Goal: Task Accomplishment & Management: Use online tool/utility

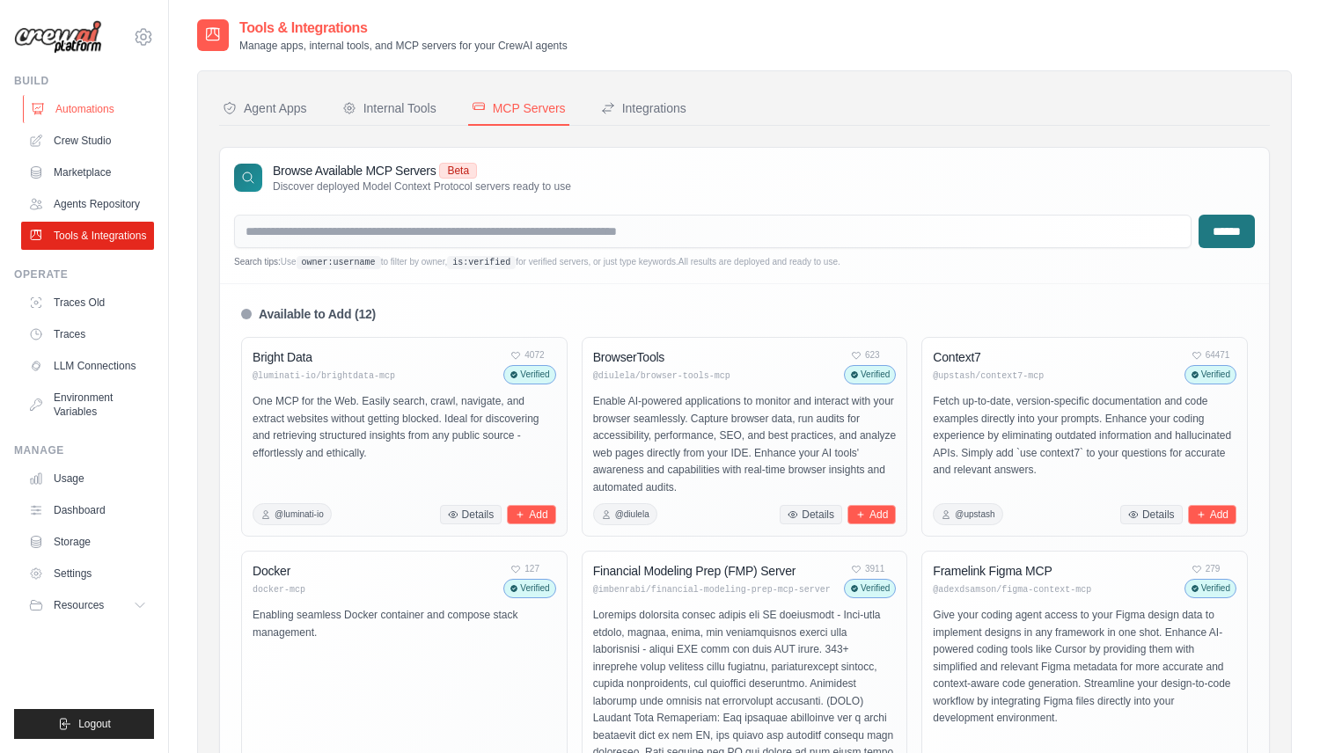
click at [86, 107] on link "Automations" at bounding box center [89, 109] width 133 height 28
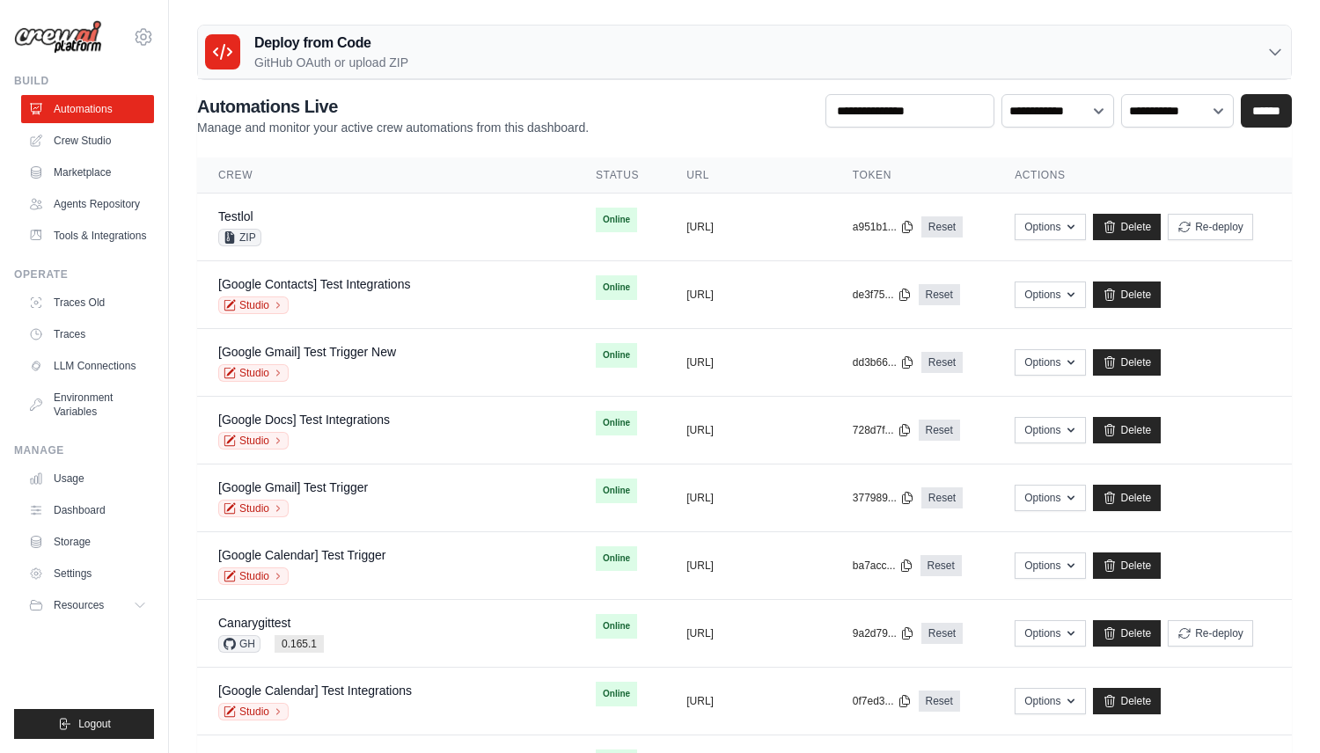
click at [407, 46] on h3 "Deploy from Code" at bounding box center [331, 43] width 154 height 21
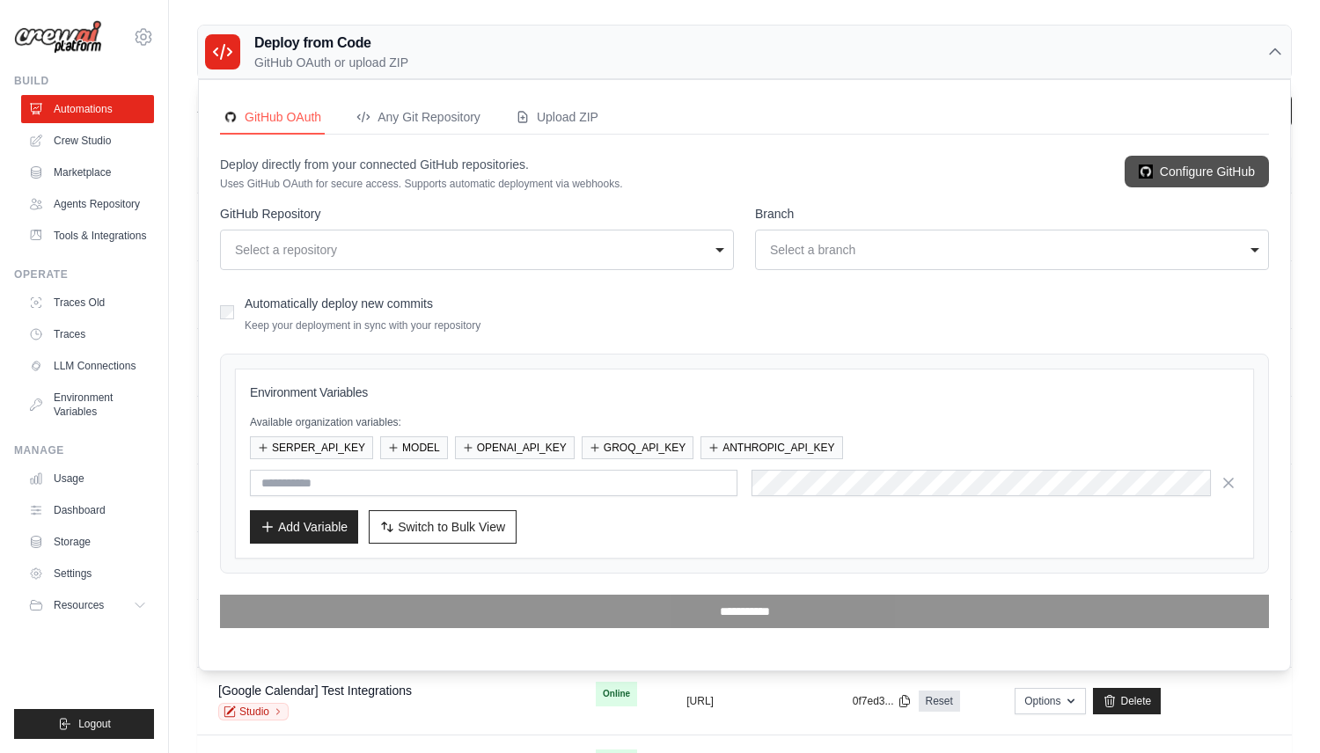
click at [1139, 173] on img at bounding box center [1146, 172] width 14 height 14
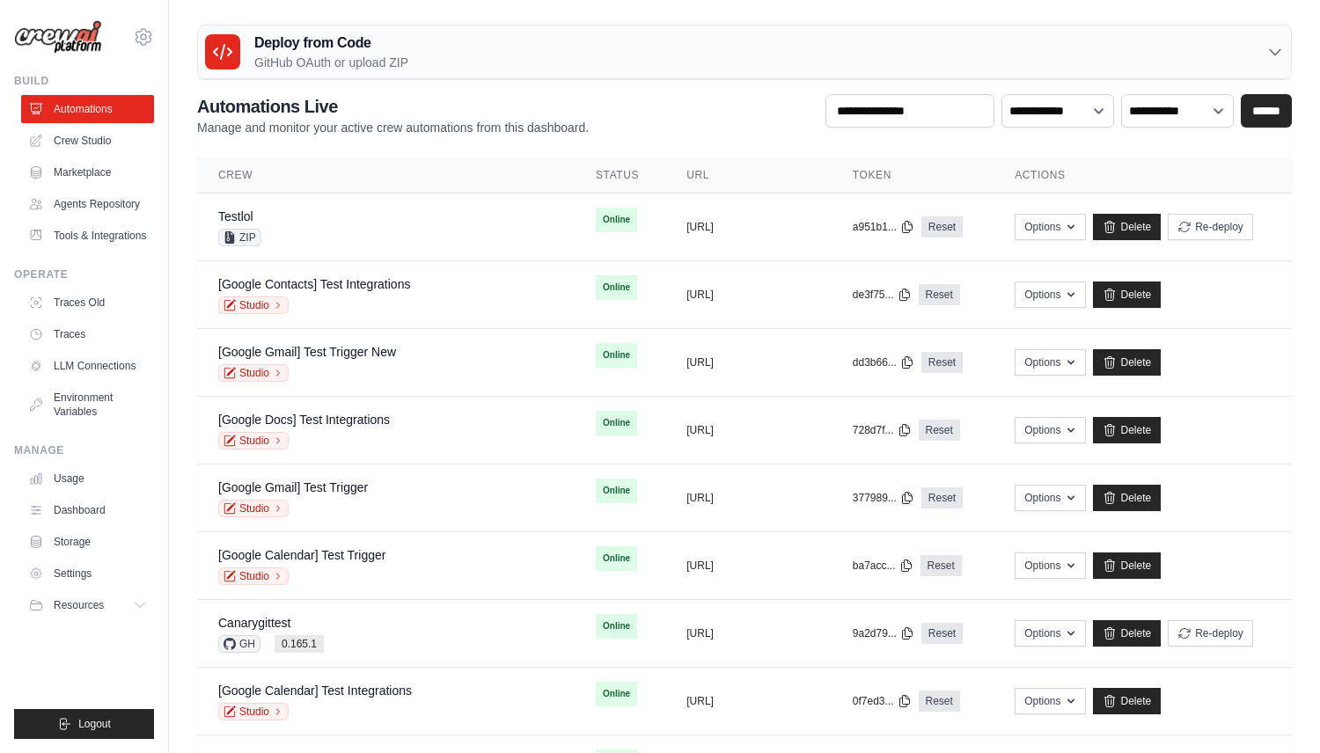
click at [495, 44] on div "Deploy from Code GitHub OAuth or upload ZIP" at bounding box center [744, 53] width 1093 height 54
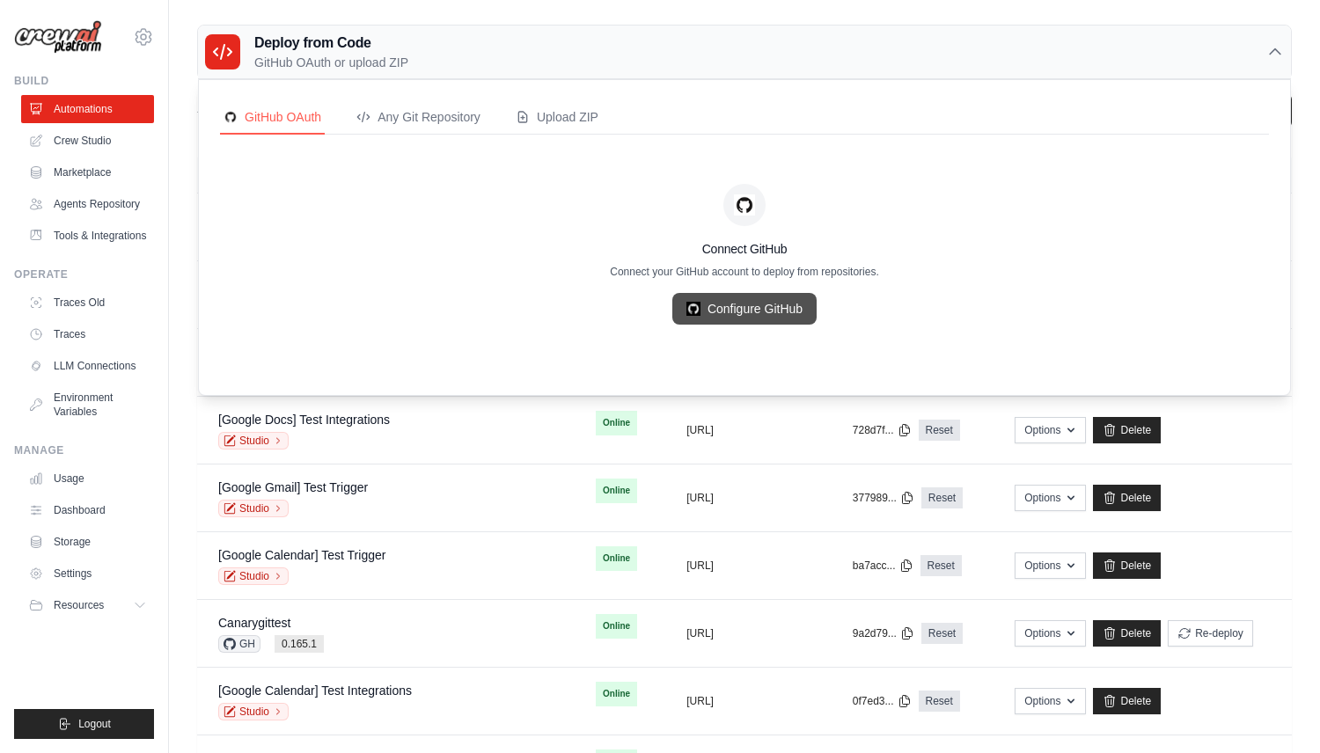
click at [763, 307] on link "Configure GitHub" at bounding box center [744, 309] width 144 height 32
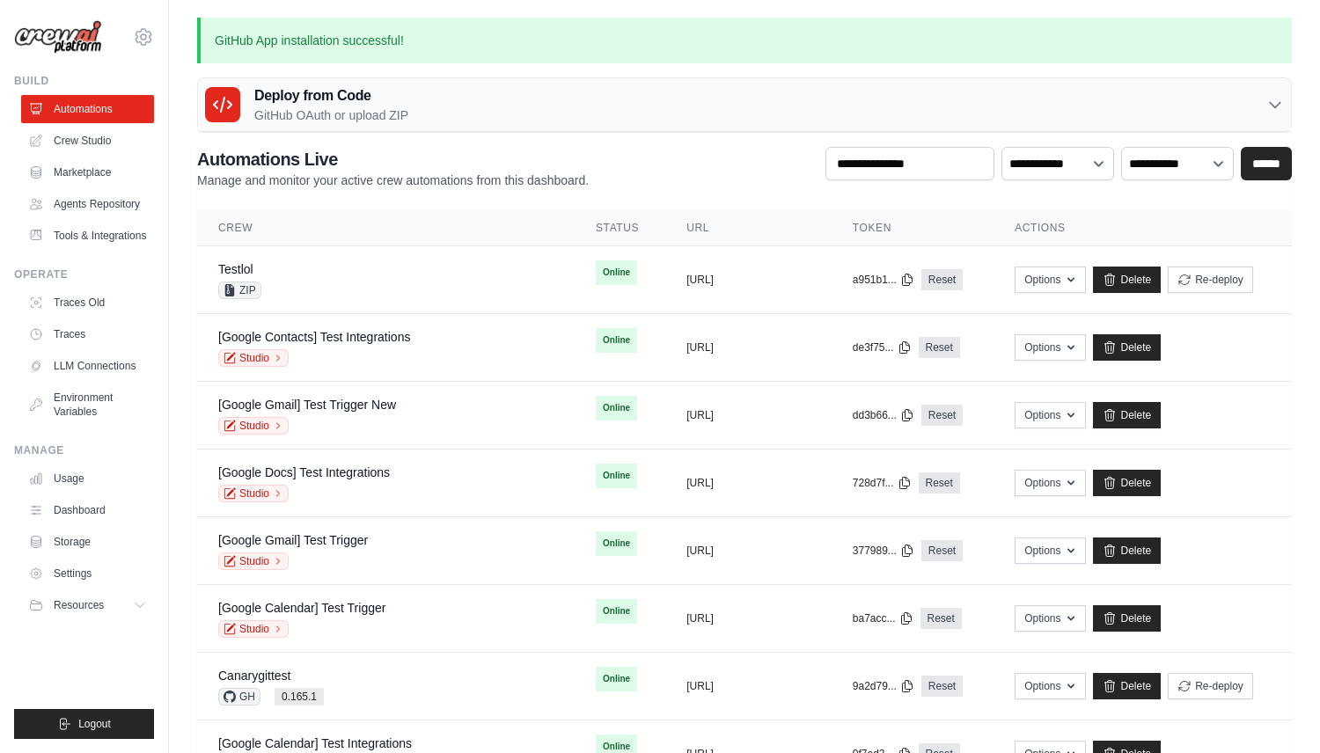
click at [499, 101] on div "Deploy from Code GitHub OAuth or upload ZIP" at bounding box center [744, 105] width 1093 height 54
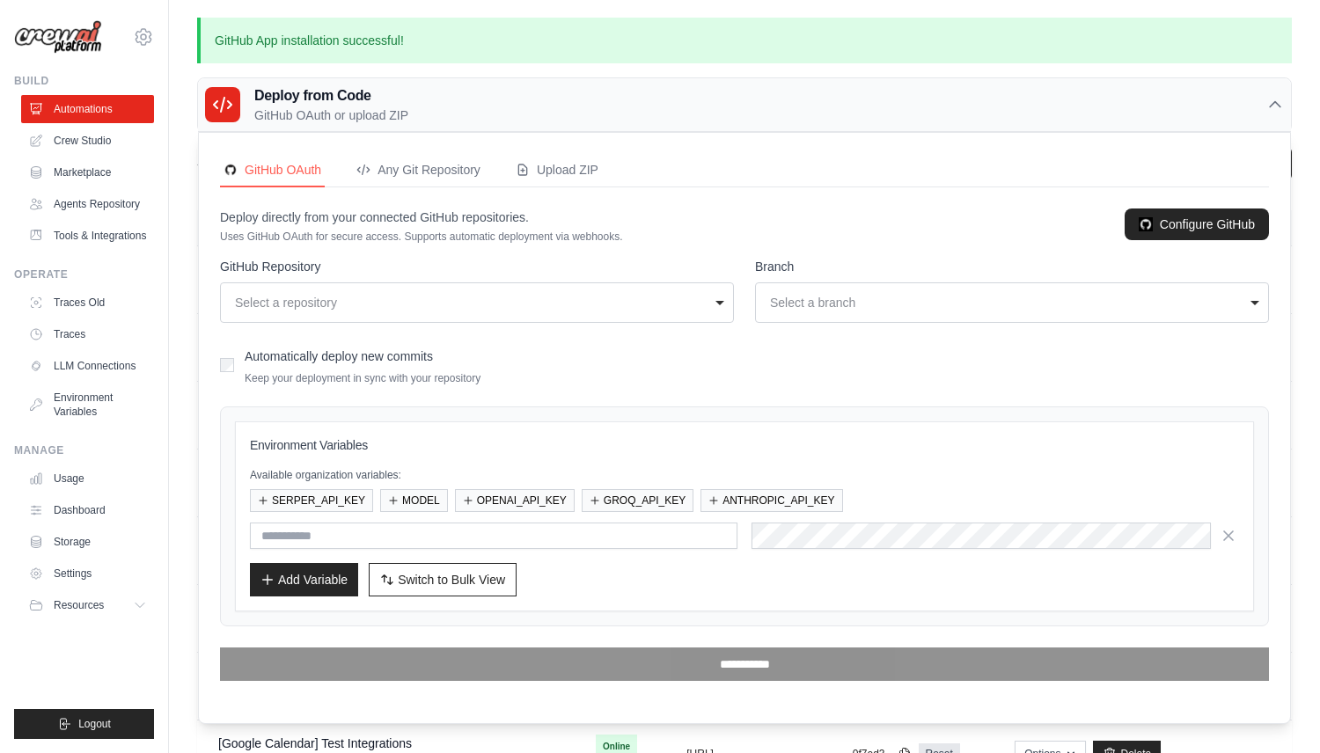
click at [290, 116] on p "GitHub OAuth or upload ZIP" at bounding box center [331, 115] width 154 height 18
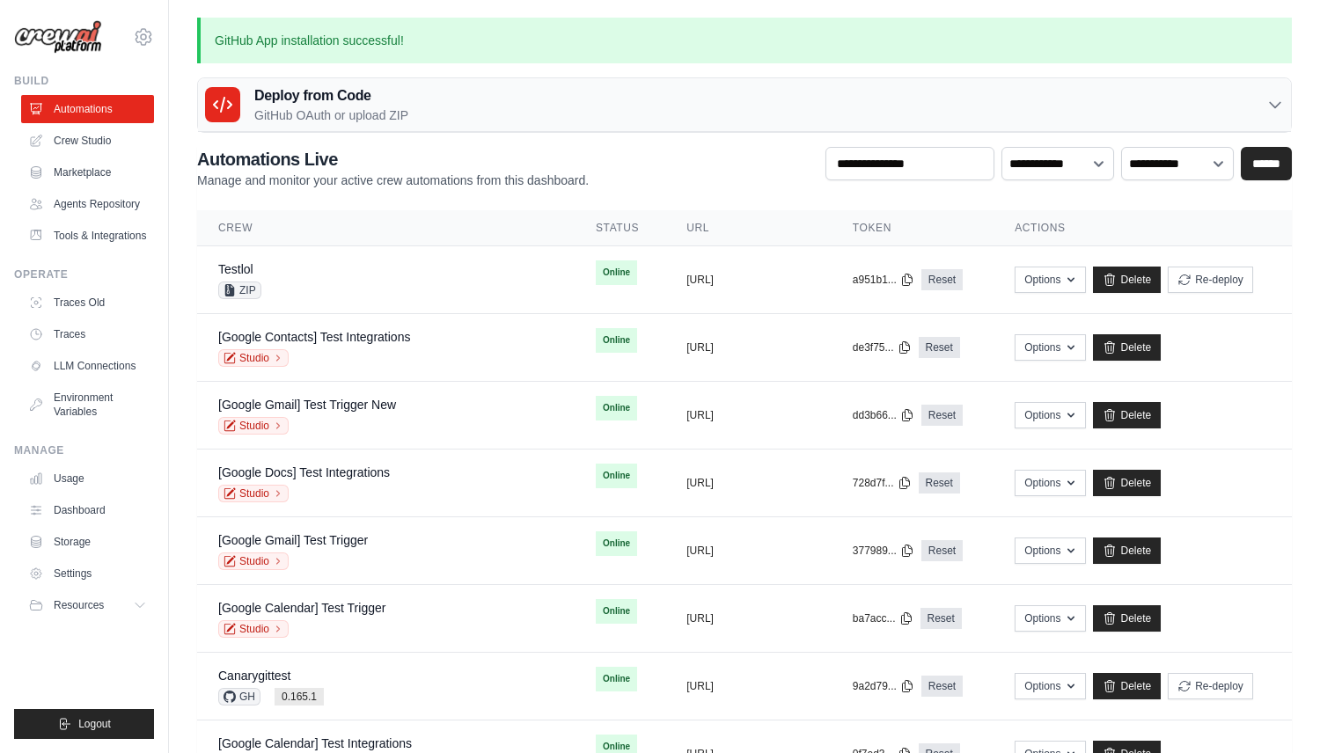
click at [418, 91] on div "Deploy from Code GitHub OAuth or upload ZIP" at bounding box center [744, 105] width 1093 height 54
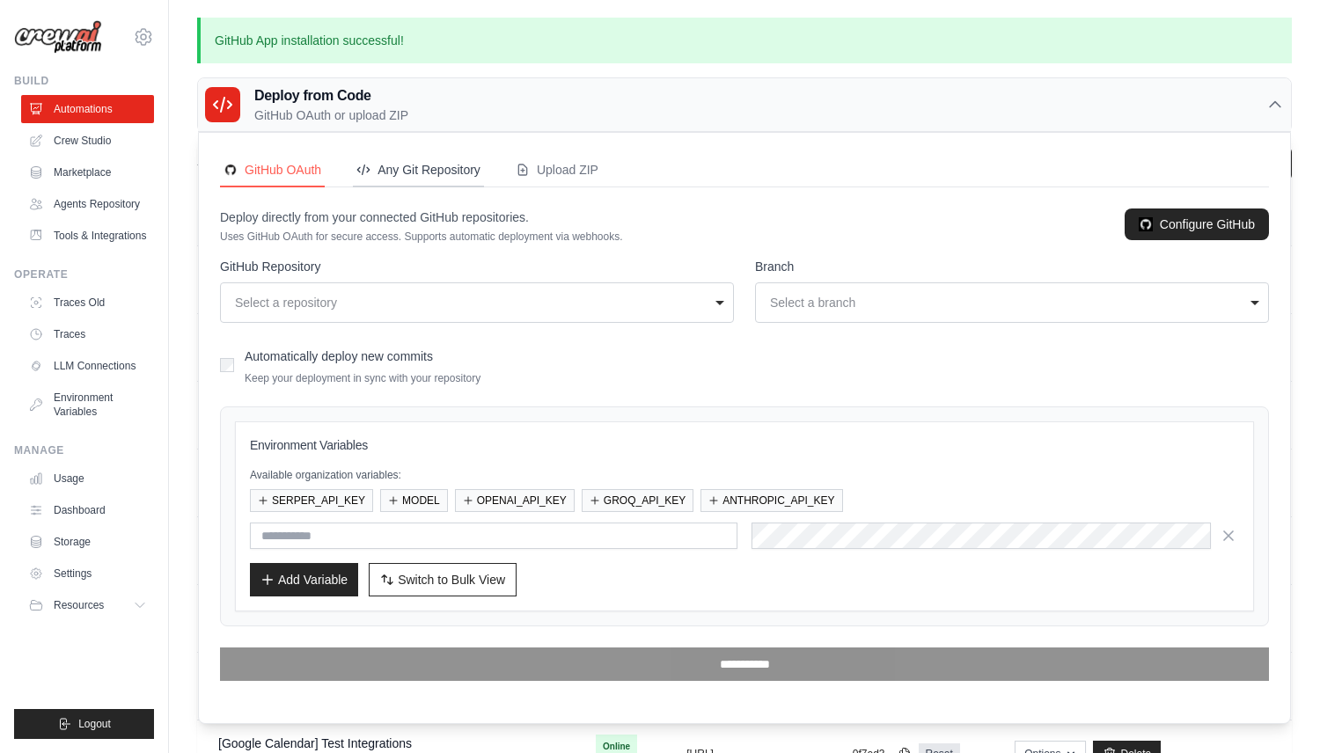
click at [421, 183] on button "Any Git Repository" at bounding box center [418, 170] width 131 height 33
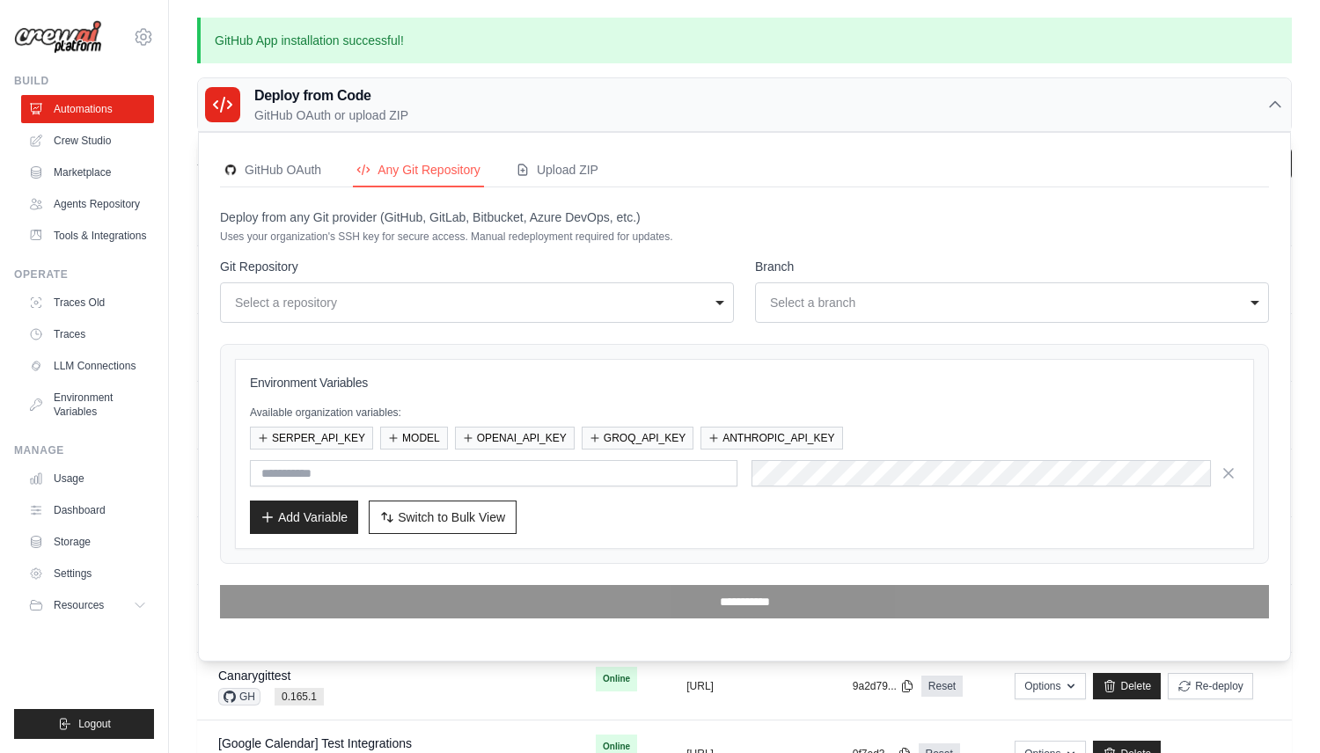
click at [443, 114] on div "Deploy from Code GitHub OAuth or upload ZIP" at bounding box center [744, 105] width 1093 height 54
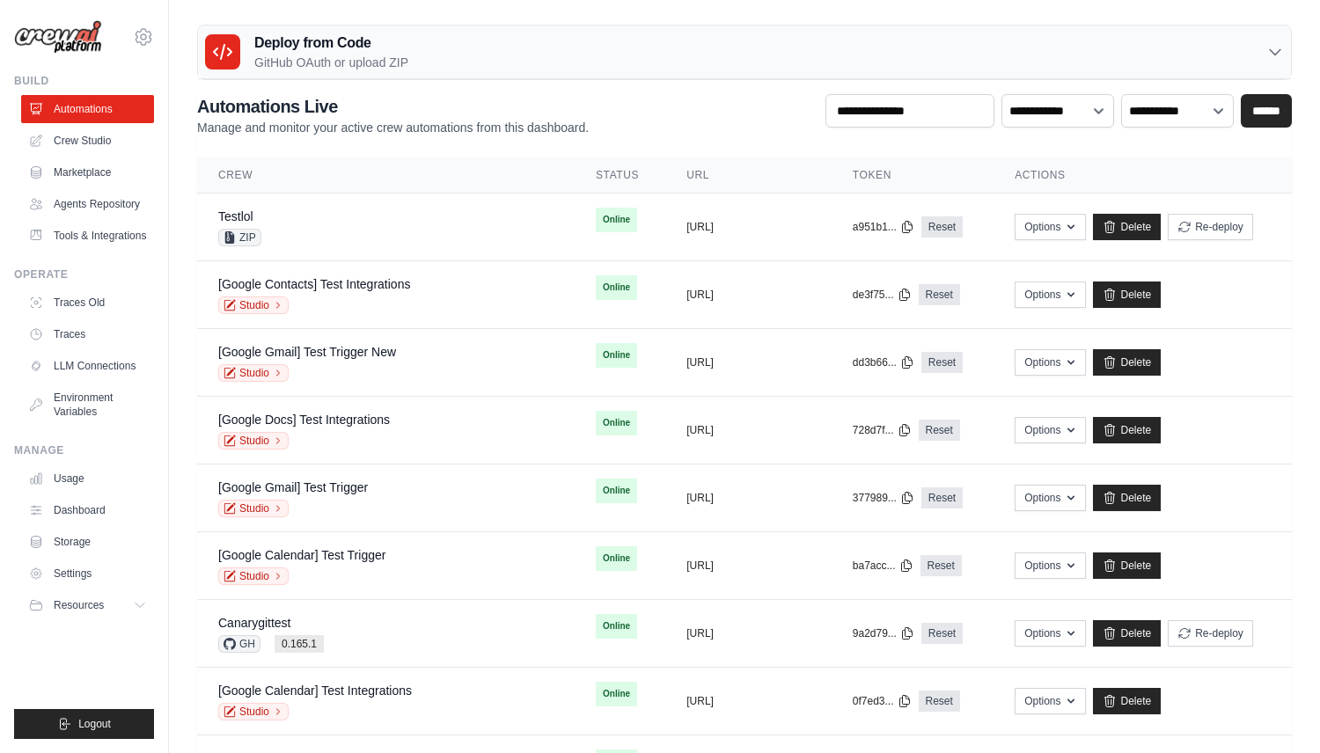
click at [494, 63] on div "Deploy from Code GitHub OAuth or upload ZIP" at bounding box center [744, 53] width 1093 height 54
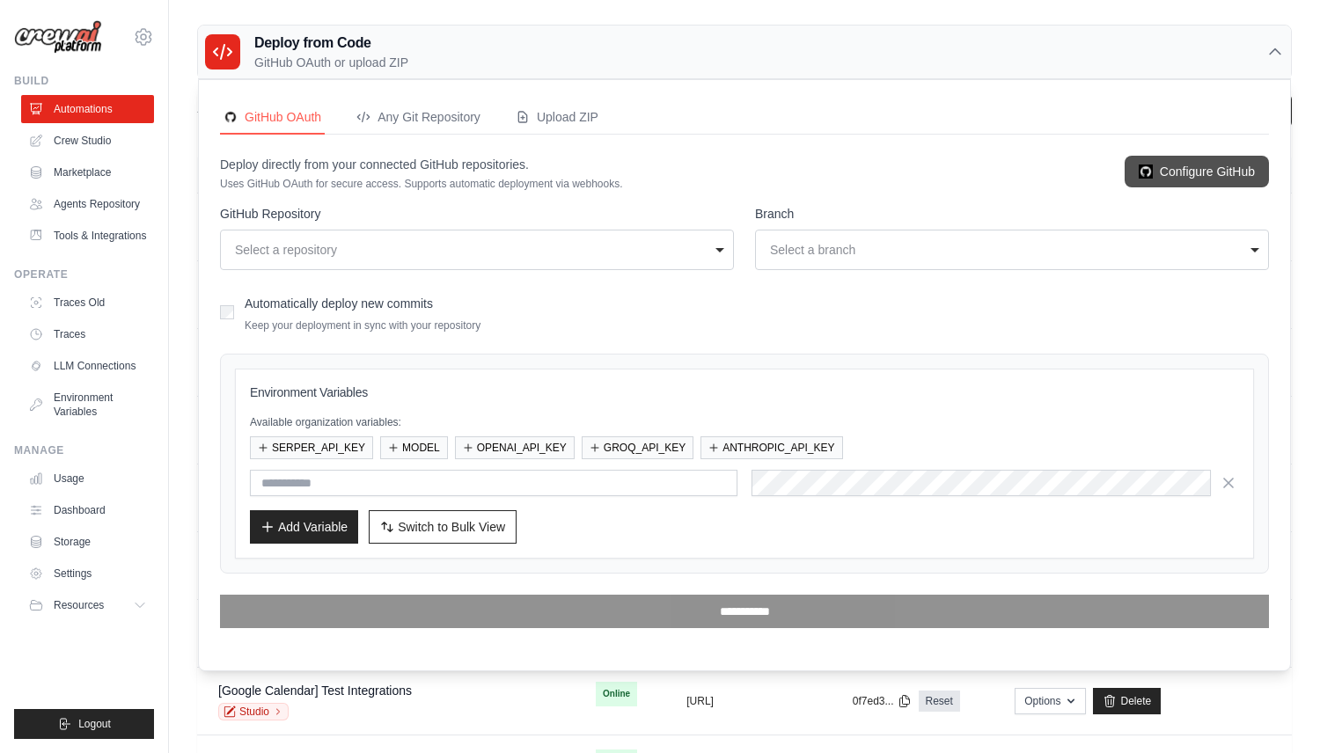
click at [1208, 179] on link "Configure GitHub" at bounding box center [1196, 172] width 144 height 32
